Goal: Navigation & Orientation: Find specific page/section

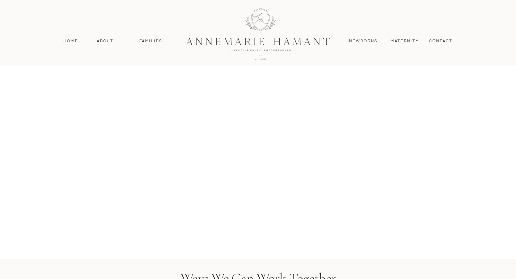
scroll to position [2262, 0]
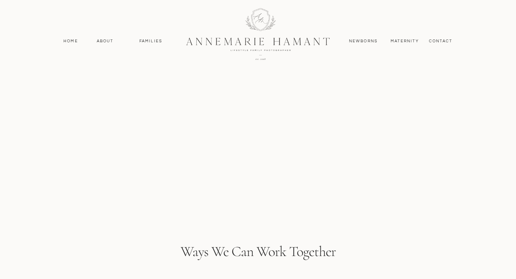
scroll to position [2267, 0]
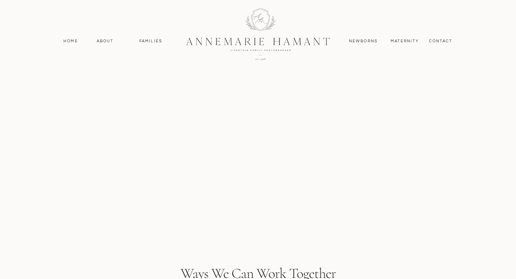
scroll to position [2260, 0]
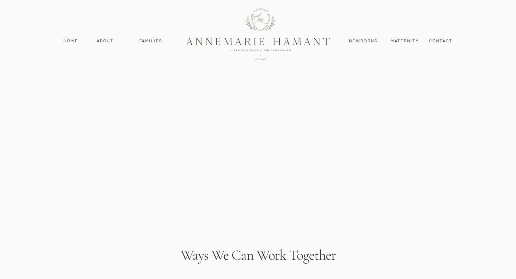
scroll to position [2285, 0]
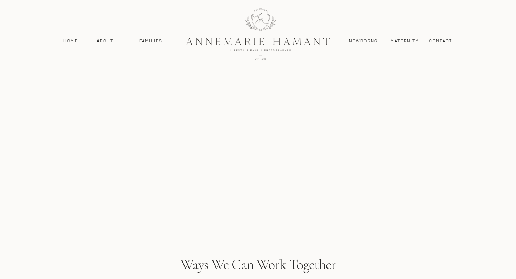
scroll to position [2280, 0]
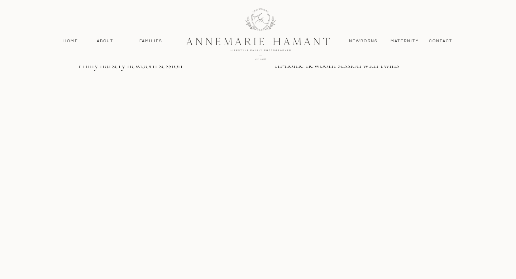
scroll to position [2235, 0]
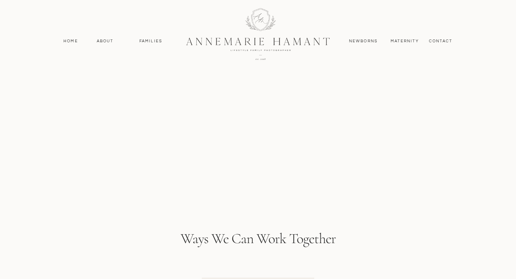
scroll to position [2323, 0]
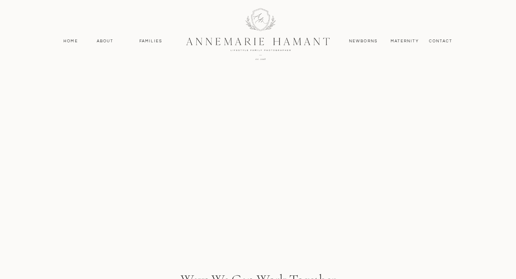
scroll to position [2277, 0]
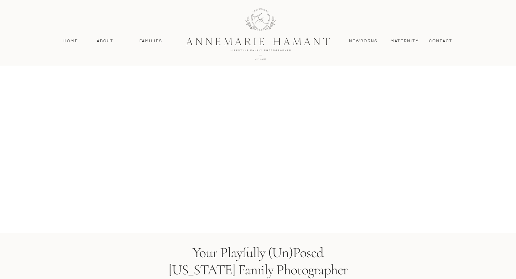
scroll to position [2362, 0]
